Goal: Information Seeking & Learning: Learn about a topic

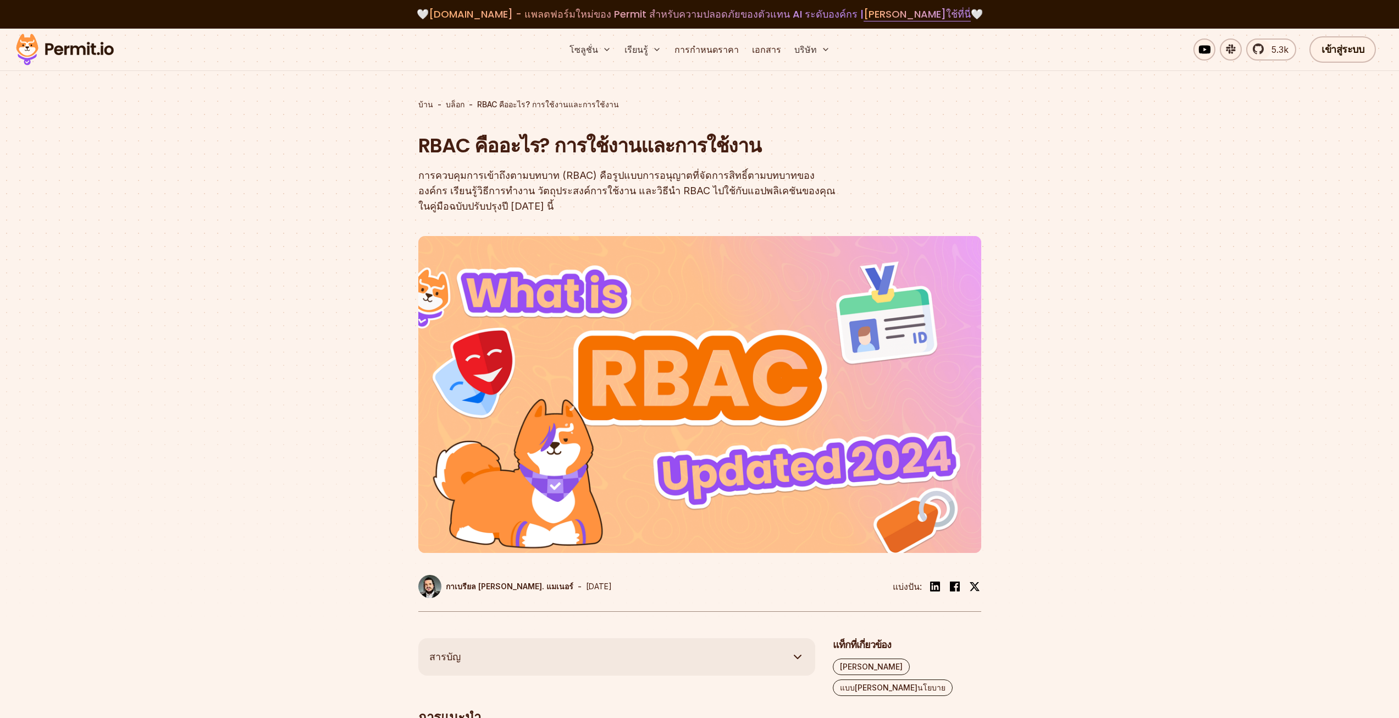
click at [345, 304] on div at bounding box center [699, 440] width 1399 height 396
drag, startPoint x: 348, startPoint y: 305, endPoint x: 348, endPoint y: 297, distance: 8.3
click at [348, 297] on div at bounding box center [699, 440] width 1399 height 396
click at [351, 299] on div at bounding box center [699, 440] width 1399 height 396
click at [348, 286] on div at bounding box center [699, 440] width 1399 height 396
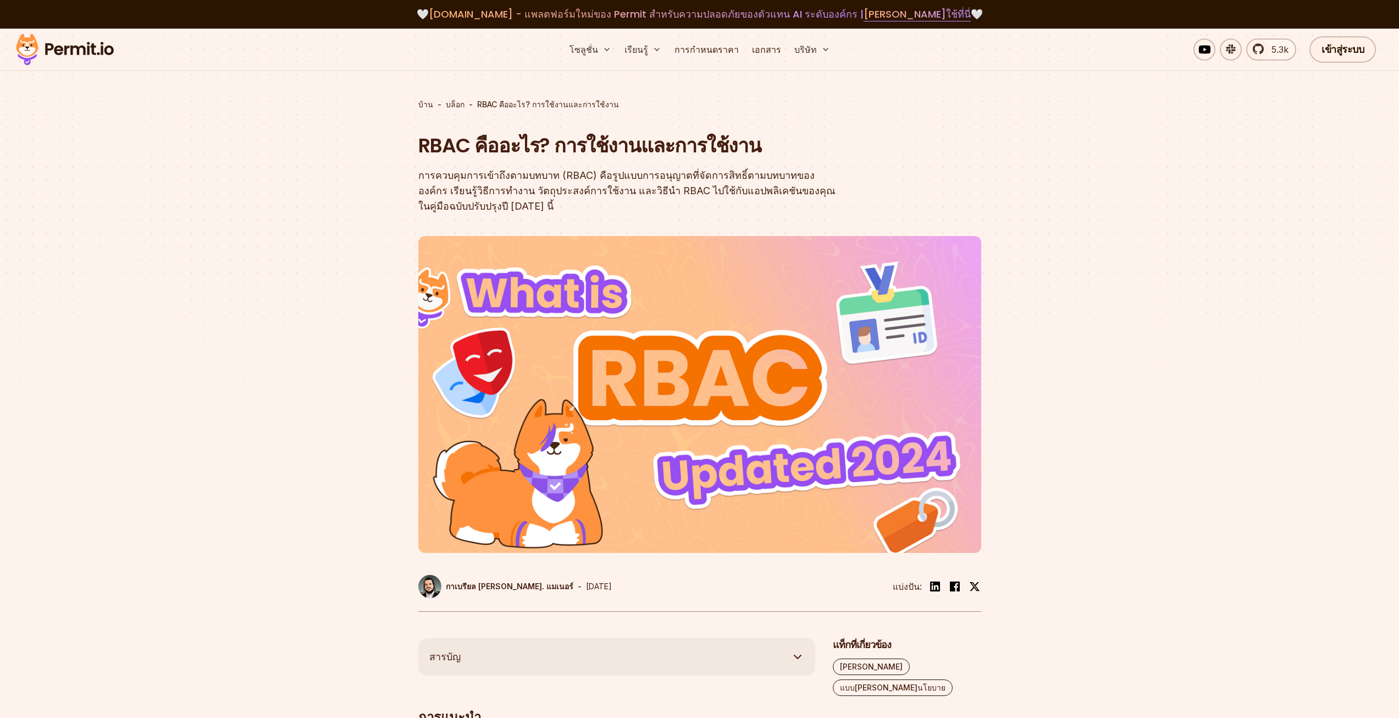
click at [350, 290] on div at bounding box center [699, 440] width 1399 height 396
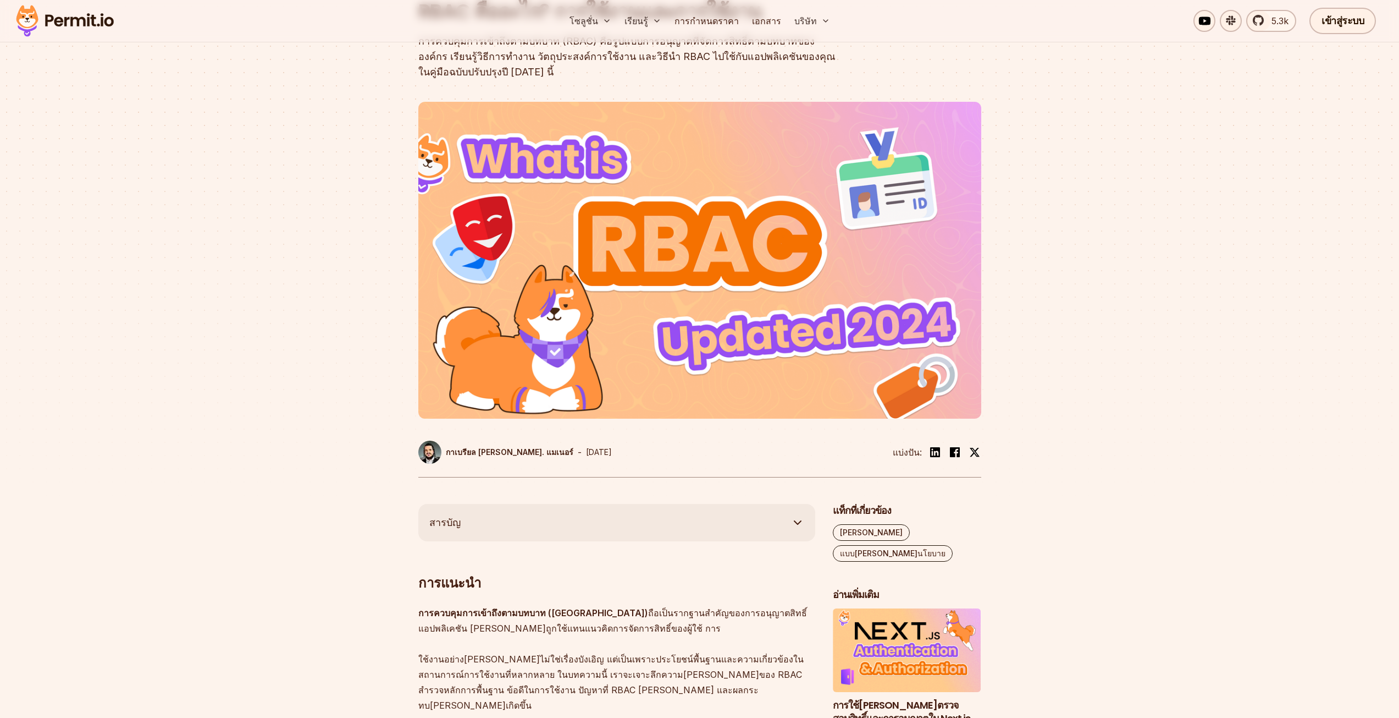
click at [341, 279] on div at bounding box center [699, 306] width 1399 height 396
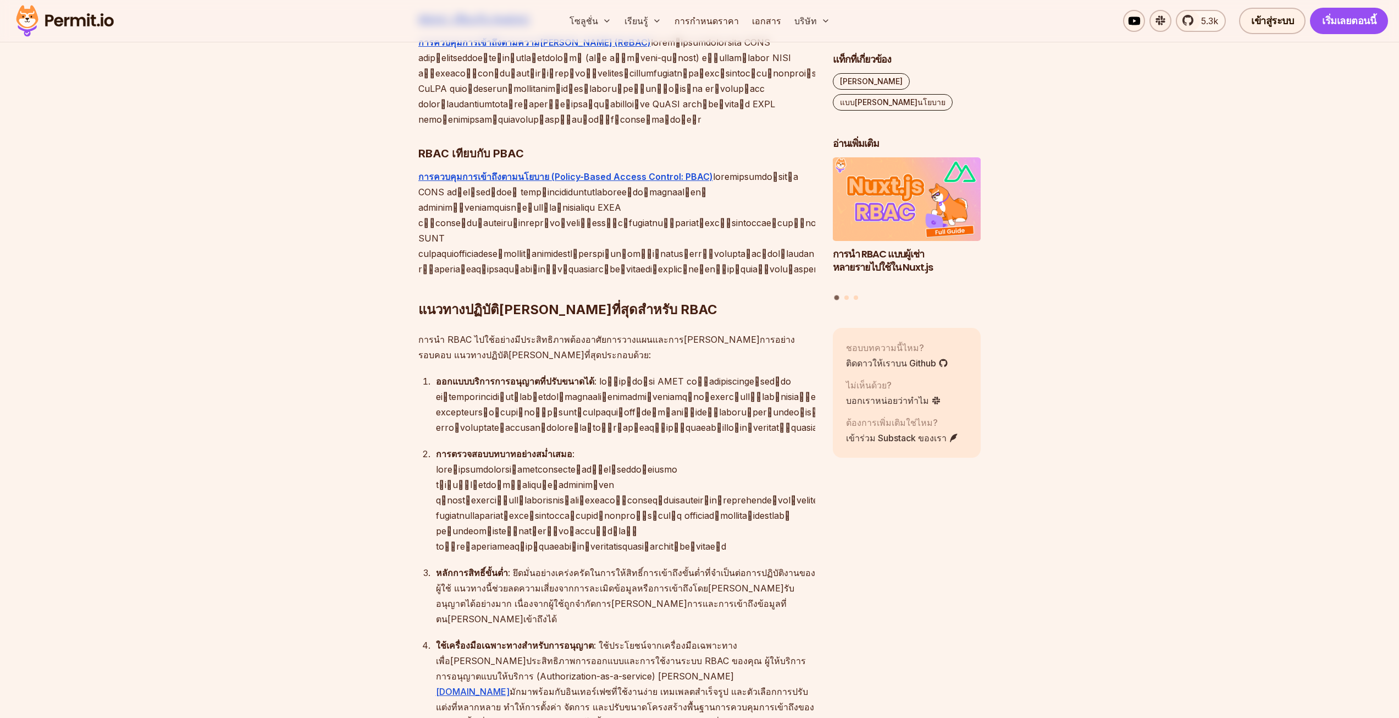
scroll to position [3244, 0]
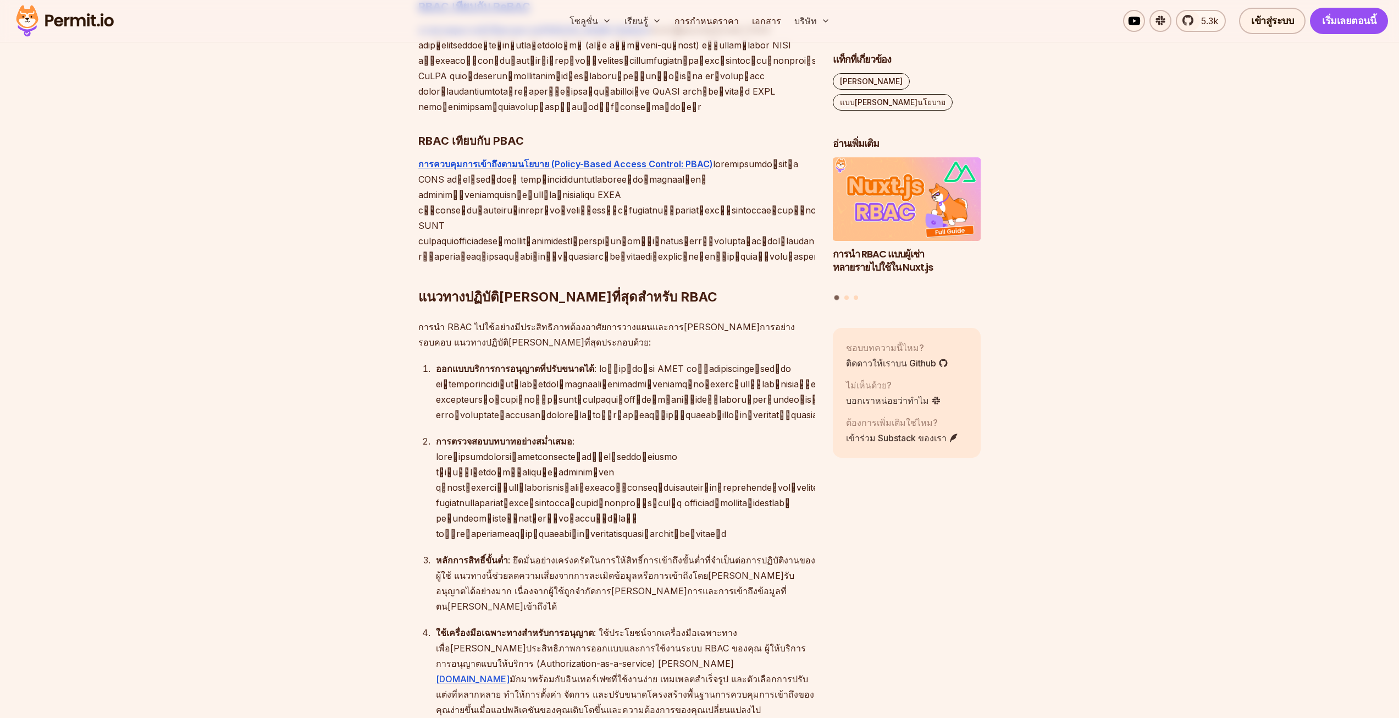
drag, startPoint x: 653, startPoint y: 470, endPoint x: 588, endPoint y: 271, distance: 209.9
click at [588, 435] on font at bounding box center [645, 486] width 418 height 103
drag, startPoint x: 580, startPoint y: 288, endPoint x: 575, endPoint y: 292, distance: 6.6
click at [535, 435] on font at bounding box center [645, 486] width 418 height 103
drag, startPoint x: 586, startPoint y: 301, endPoint x: 550, endPoint y: 289, distance: 38.1
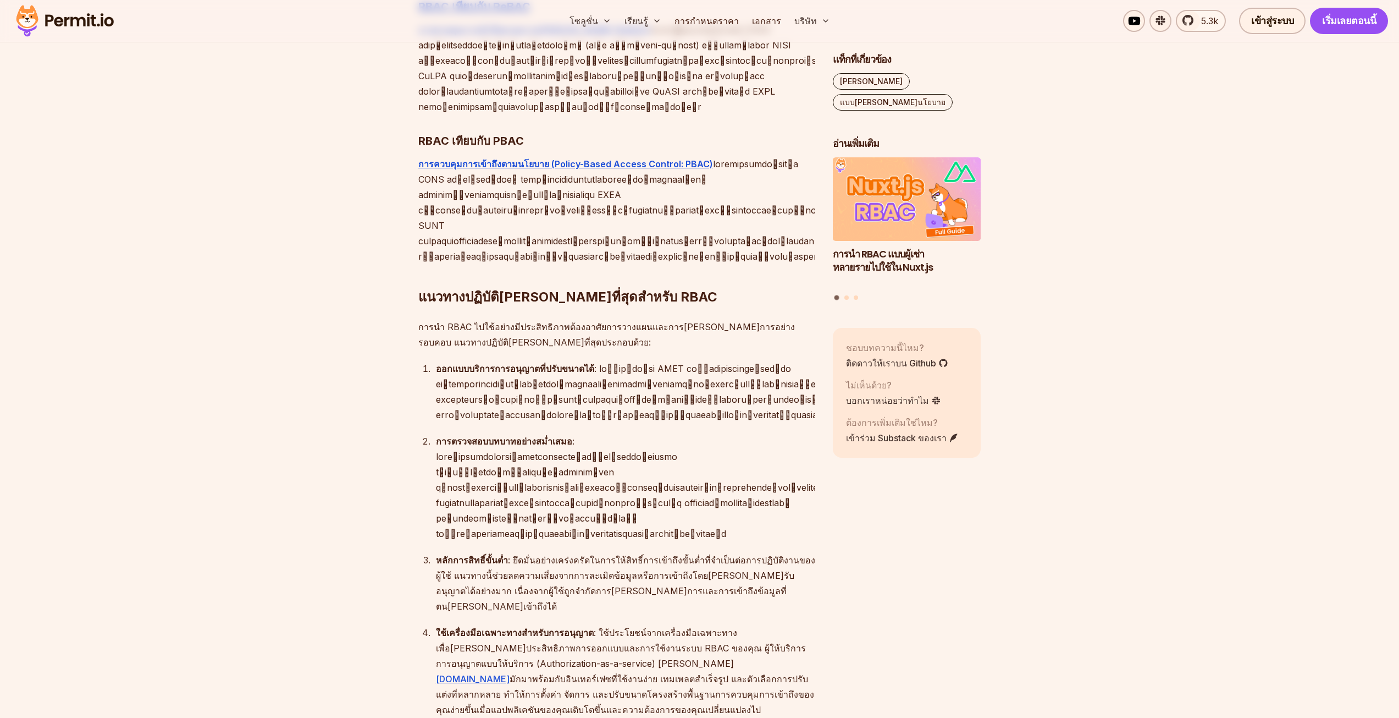
click at [550, 435] on font at bounding box center [645, 486] width 418 height 103
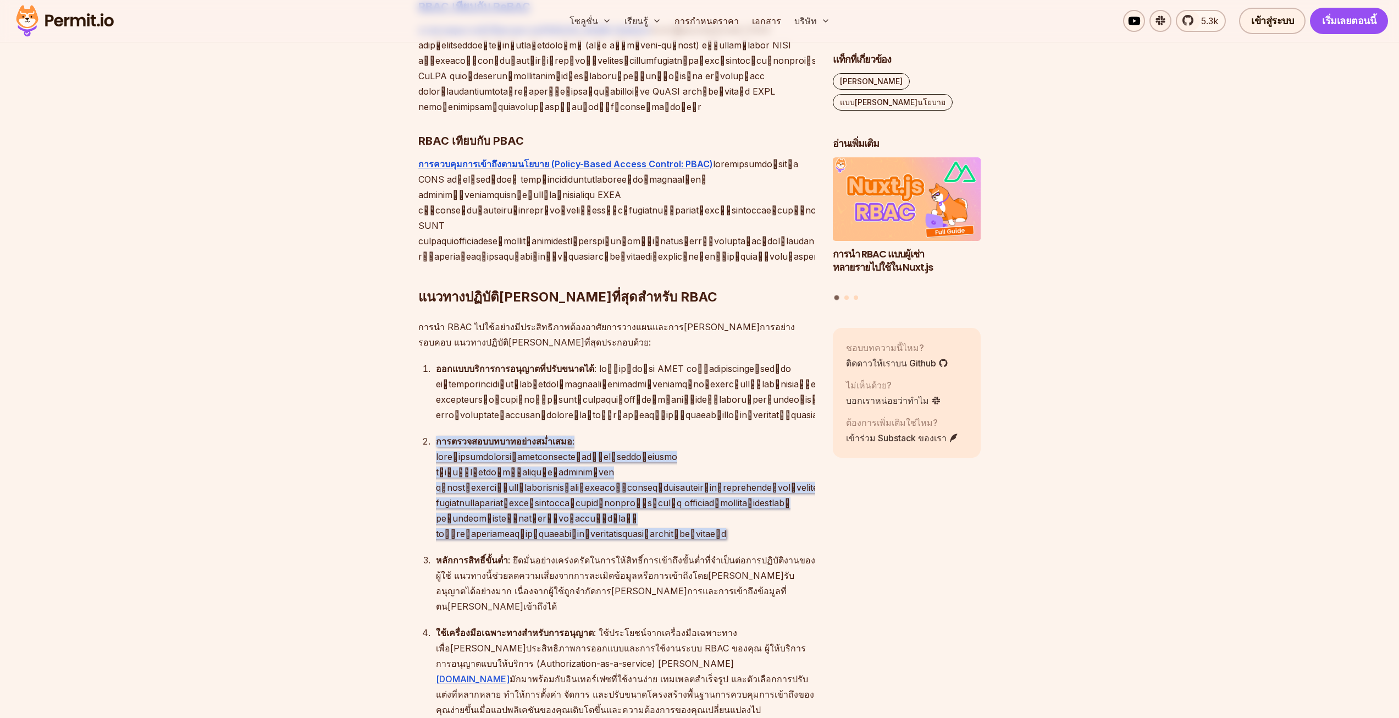
click at [550, 435] on font at bounding box center [645, 486] width 418 height 103
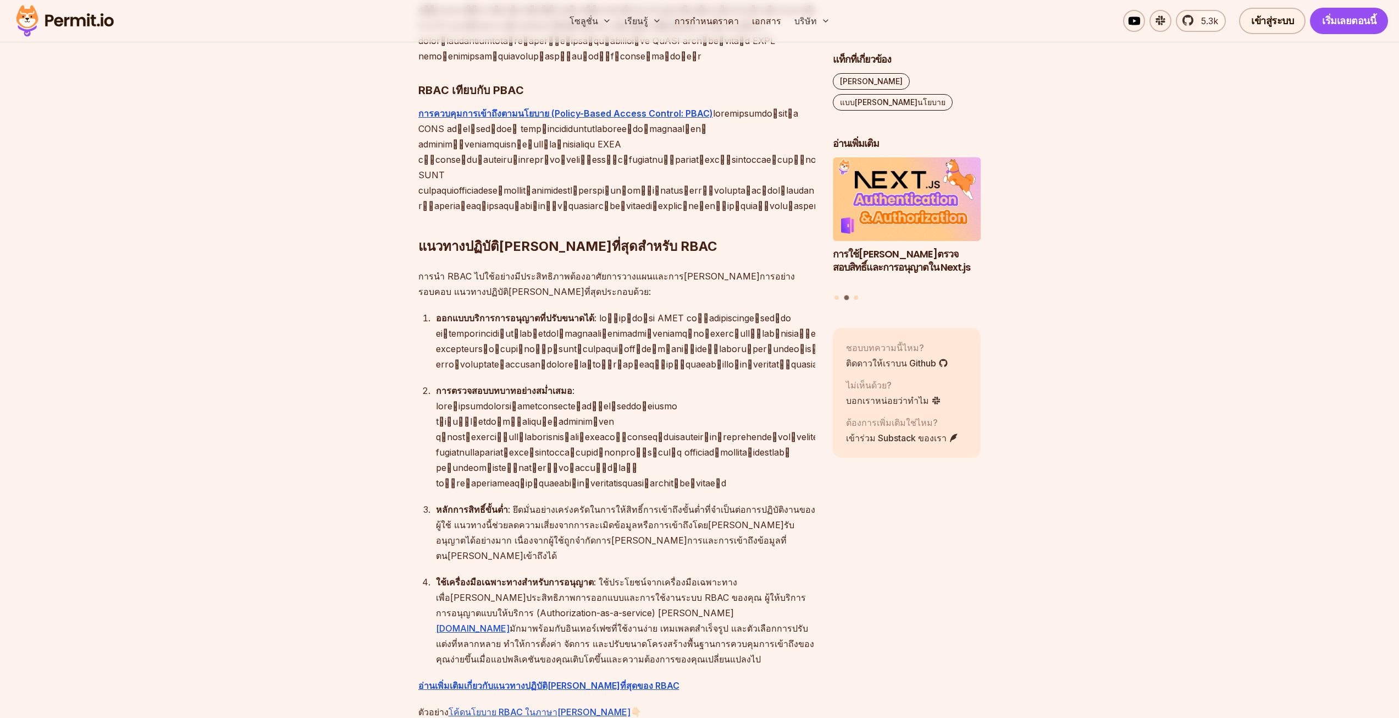
scroll to position [3464, 0]
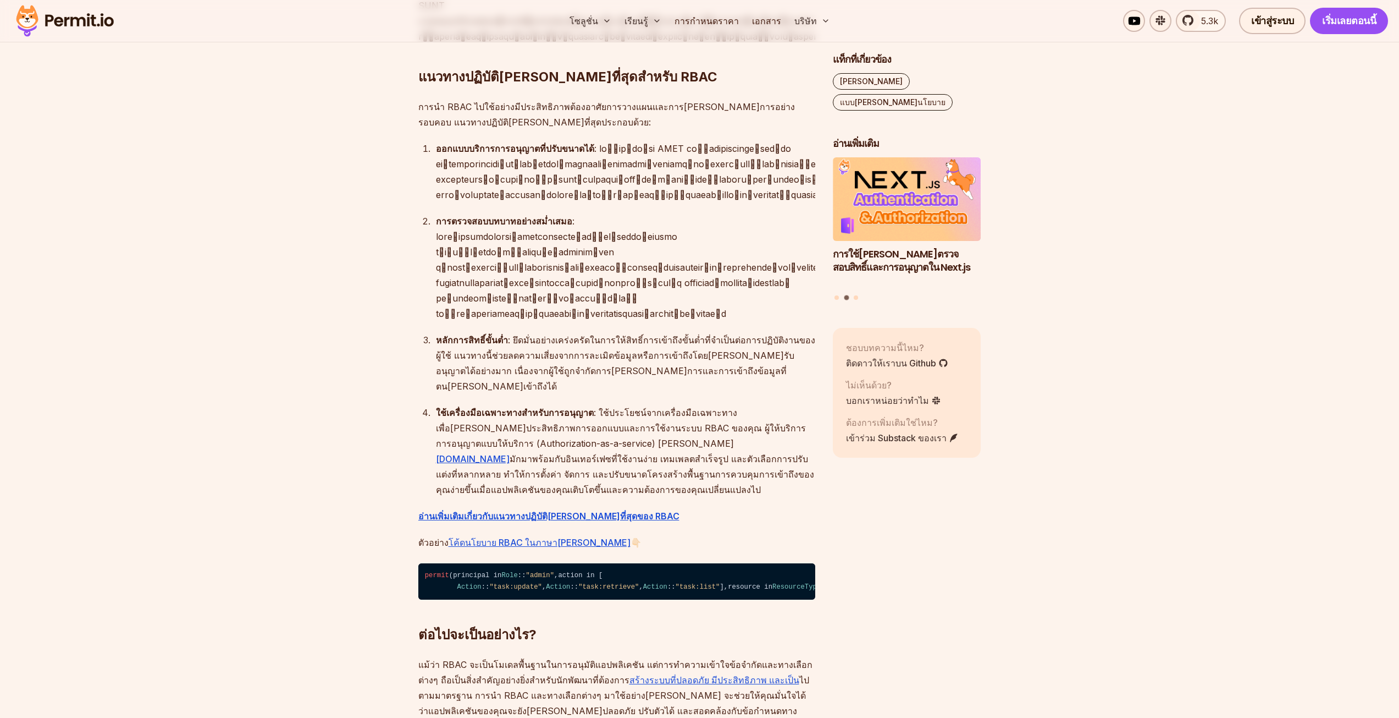
drag, startPoint x: 644, startPoint y: 172, endPoint x: 612, endPoint y: 160, distance: 34.4
click at [612, 407] on font ": ใช้ประโยชน์จากเครื่องมือเฉพาะทางเพื่อ[PERSON_NAME]ประสิทธิภาพการออกแบบและการใ…" at bounding box center [621, 428] width 370 height 42
click at [614, 407] on font ": ใช้ประโยชน์จากเครื่องมือเฉพาะทางเพื่อ[PERSON_NAME]ประสิทธิภาพการออกแบบและการใ…" at bounding box center [621, 428] width 370 height 42
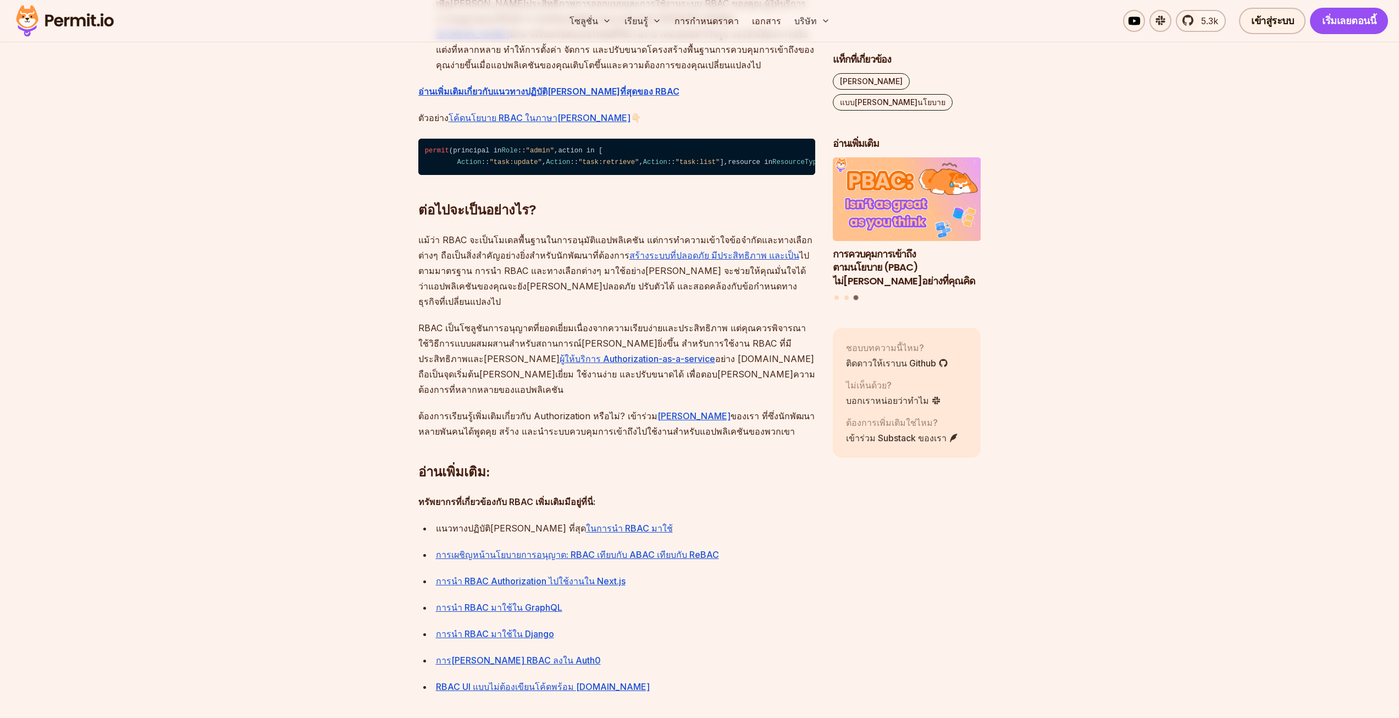
scroll to position [3872, 0]
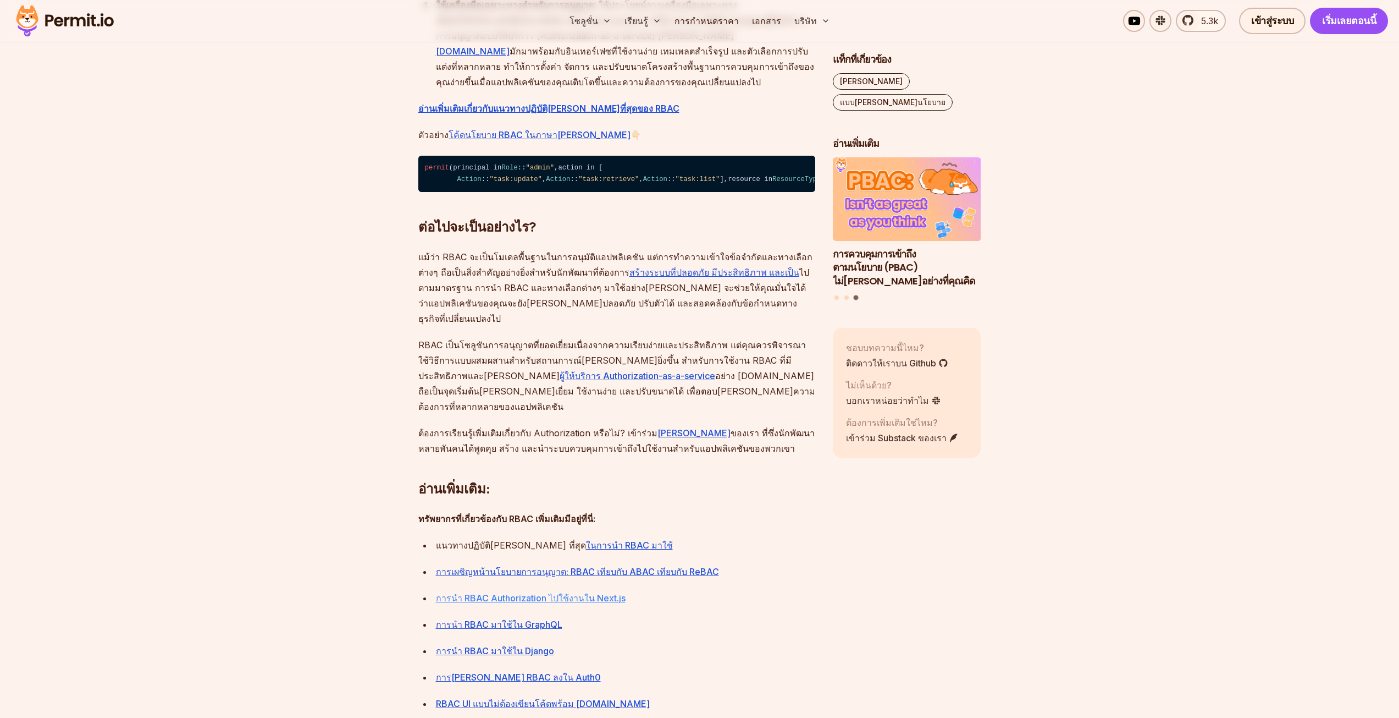
click at [511, 592] on font "การนำ RBAC Authorization ไปใช้งานใน Next.js" at bounding box center [531, 597] width 190 height 11
